Goal: Information Seeking & Learning: Learn about a topic

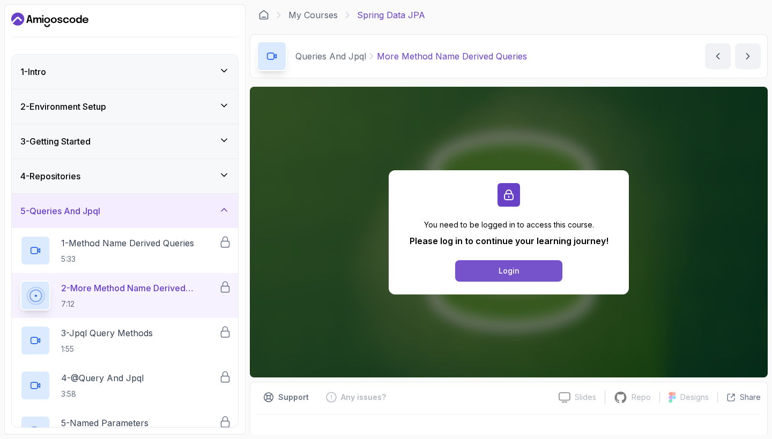
click at [514, 264] on button "Login" at bounding box center [508, 270] width 107 height 21
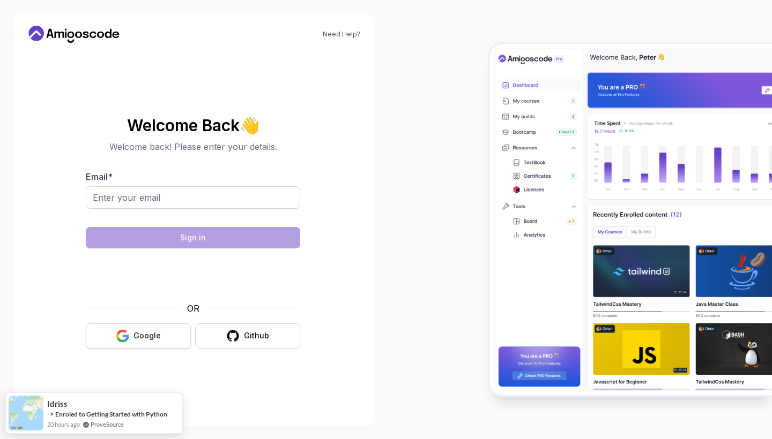
click at [152, 342] on button "Google" at bounding box center [138, 336] width 105 height 25
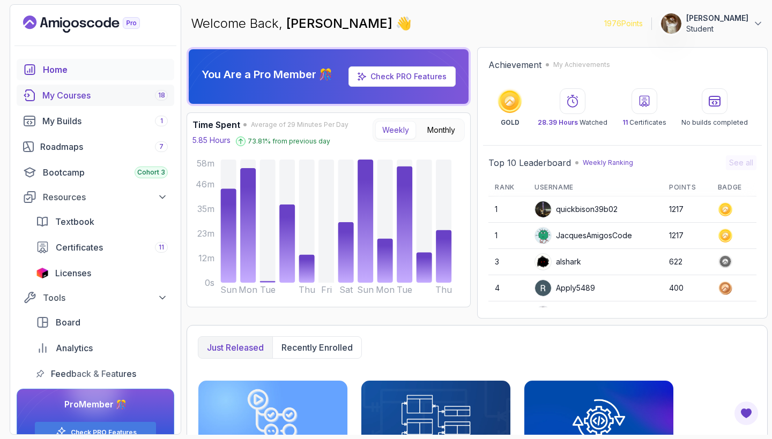
click at [100, 96] on div "My Courses 18" at bounding box center [104, 95] width 125 height 13
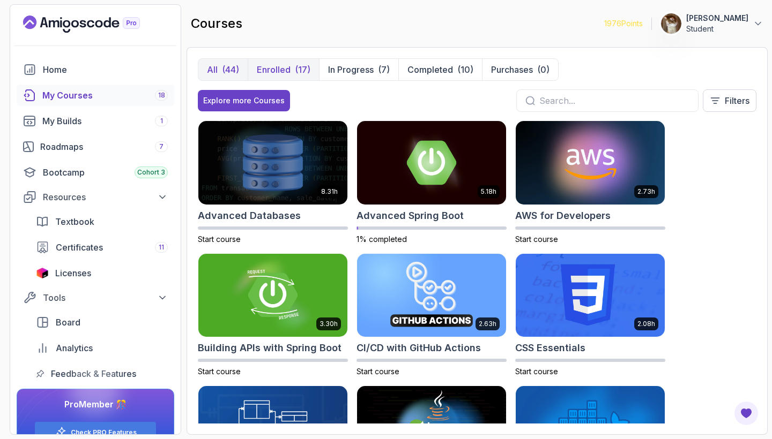
click at [294, 64] on button "Enrolled (17)" at bounding box center [283, 69] width 71 height 21
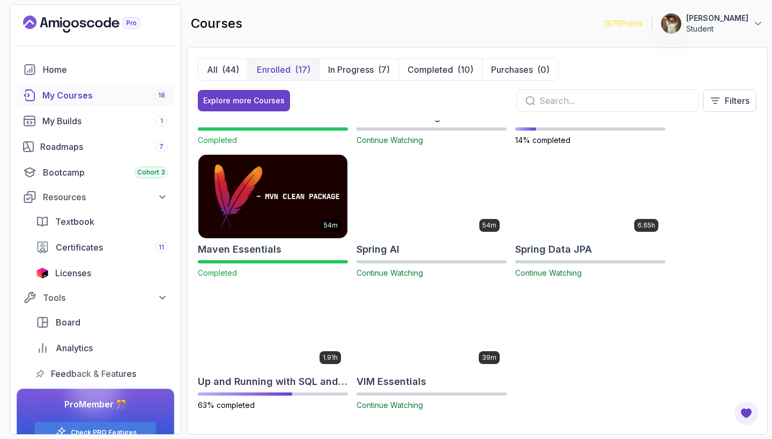
scroll to position [497, 0]
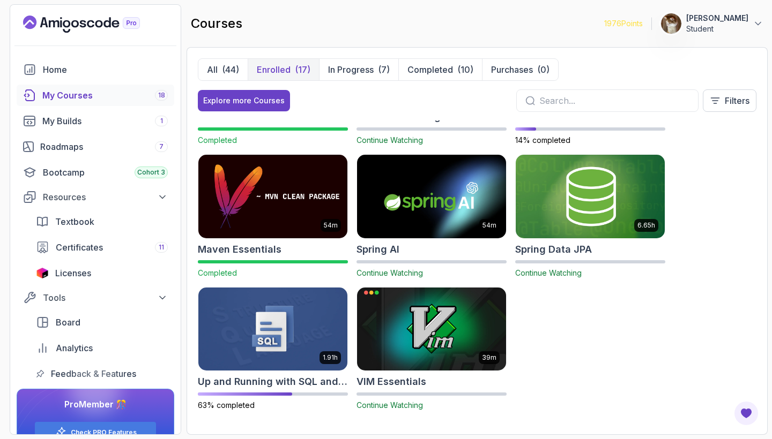
click at [591, 210] on img at bounding box center [590, 196] width 156 height 87
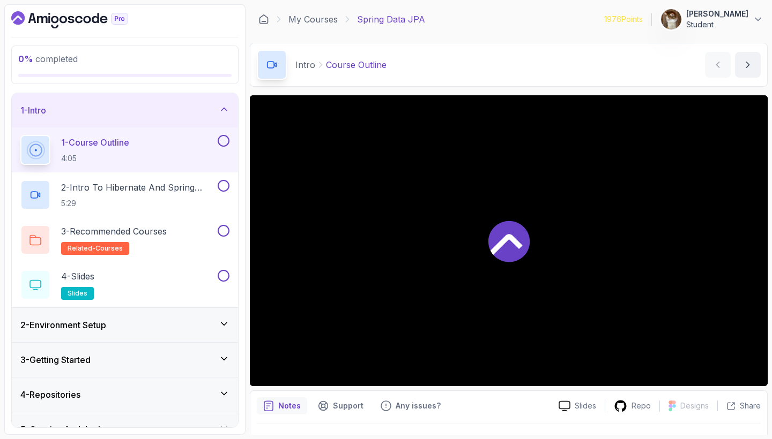
click at [232, 109] on div "1 - Intro" at bounding box center [125, 110] width 226 height 34
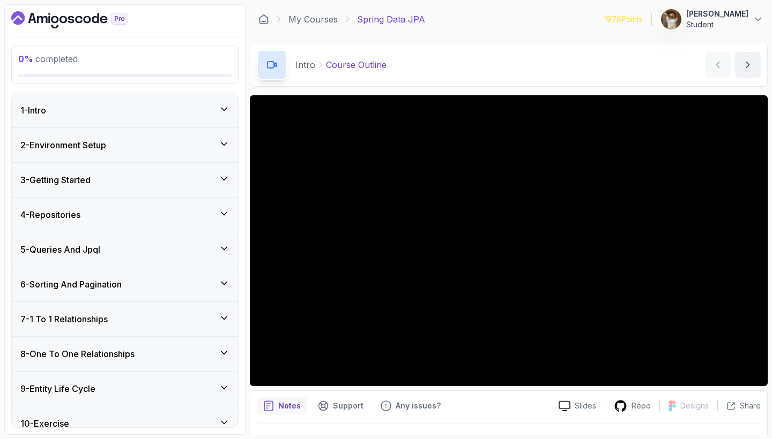
click at [151, 246] on div "5 - Queries And Jpql" at bounding box center [124, 249] width 209 height 13
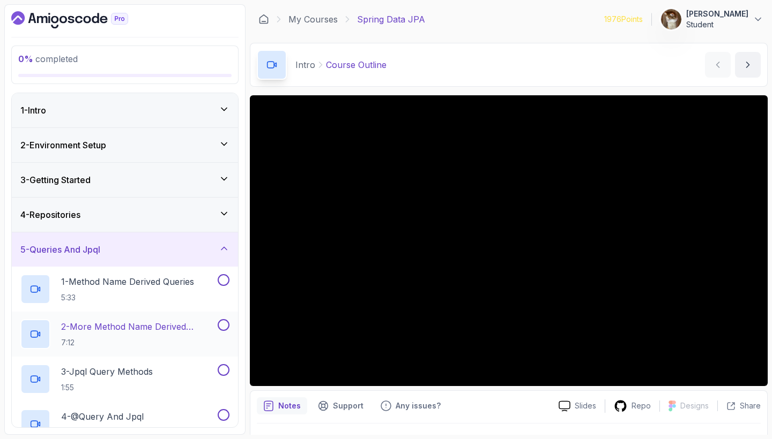
click at [163, 330] on p "2 - More Method Name Derived Queries" at bounding box center [138, 326] width 154 height 13
